Goal: Transaction & Acquisition: Purchase product/service

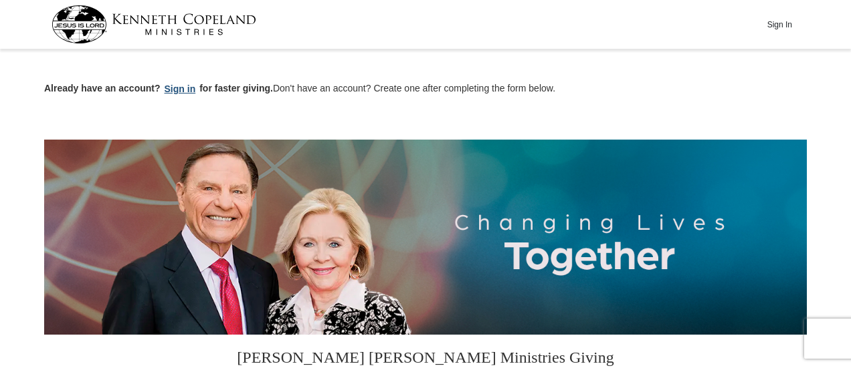
click at [179, 90] on button "Sign in" at bounding box center [179, 89] width 39 height 15
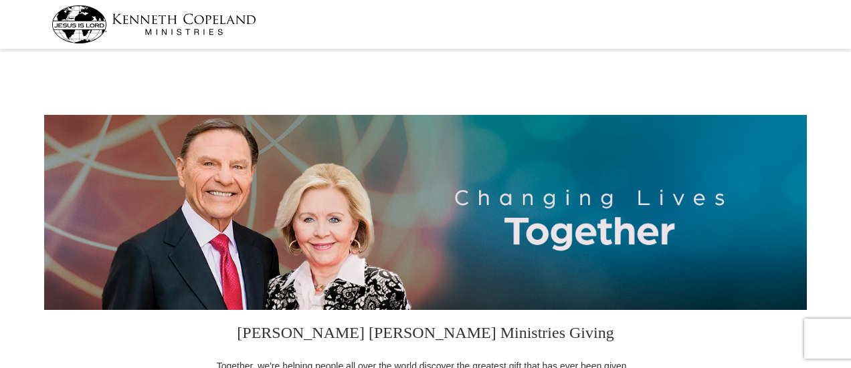
select select "KY"
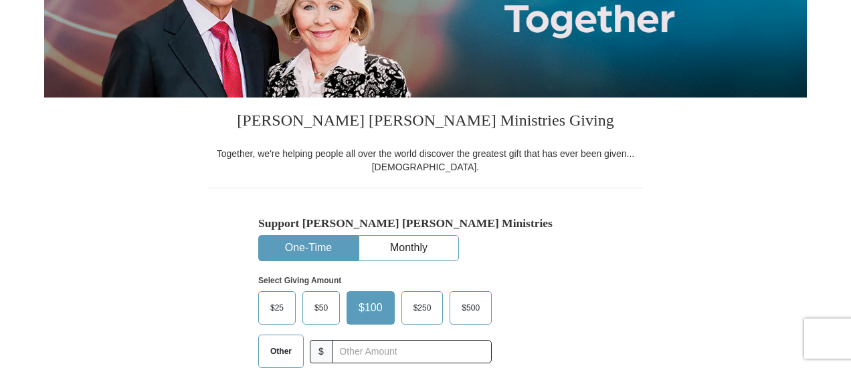
scroll to position [220, 0]
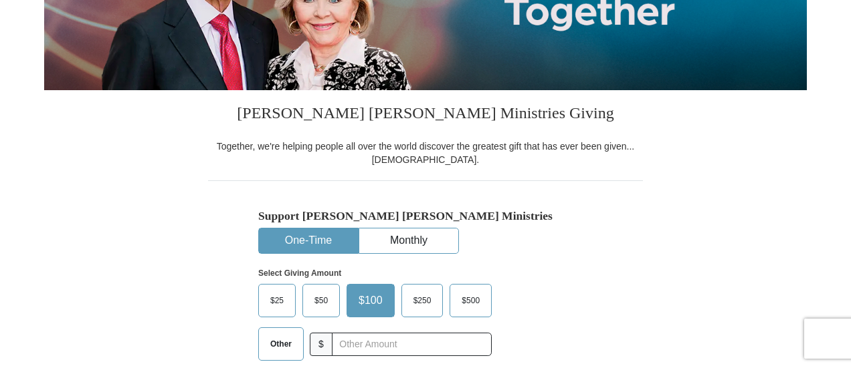
click at [298, 241] on button "One-Time" at bounding box center [308, 241] width 99 height 25
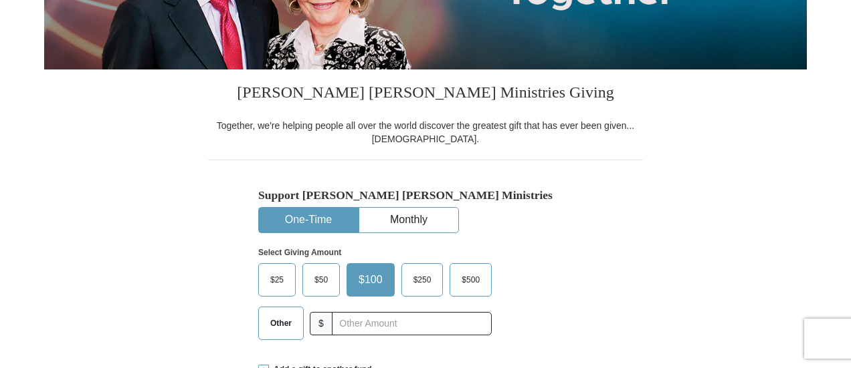
scroll to position [242, 0]
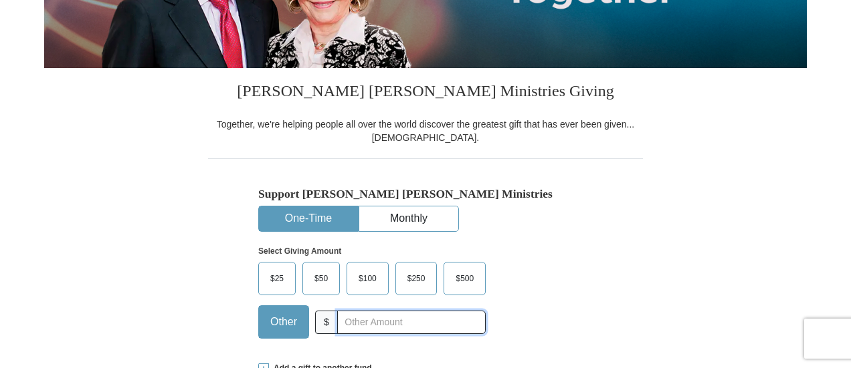
click at [358, 326] on input "text" at bounding box center [411, 322] width 148 height 23
type input "112.00"
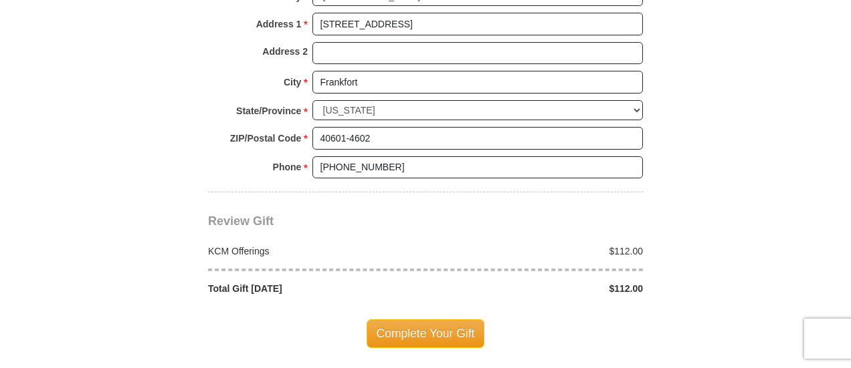
scroll to position [1081, 0]
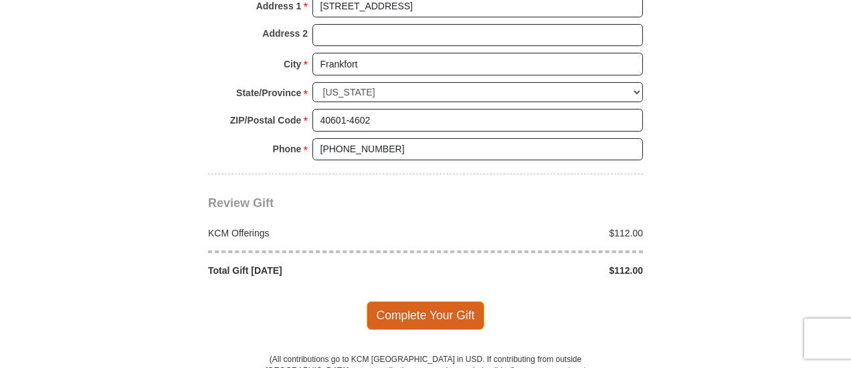
click at [459, 309] on span "Complete Your Gift" at bounding box center [425, 316] width 118 height 28
